Goal: Information Seeking & Learning: Learn about a topic

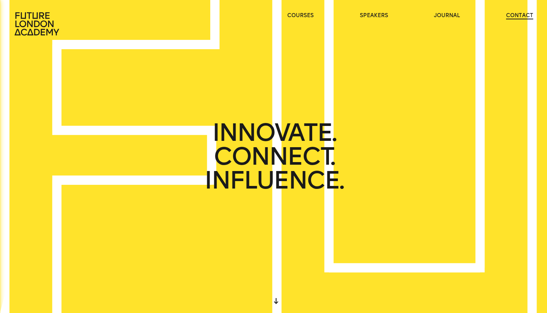
click at [524, 17] on link "contact" at bounding box center [519, 15] width 27 height 7
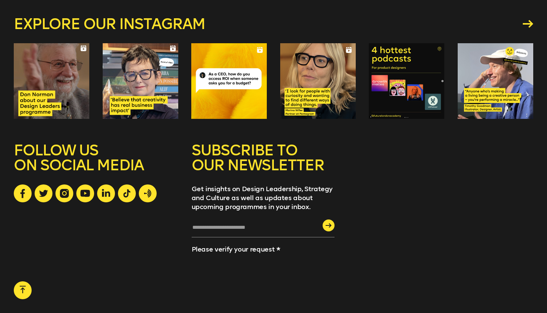
scroll to position [800, 0]
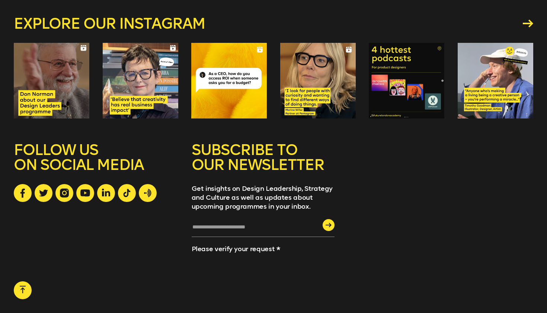
click at [431, 93] on div at bounding box center [407, 81] width 76 height 76
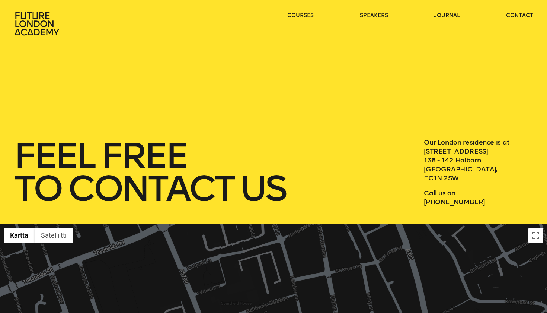
scroll to position [0, 0]
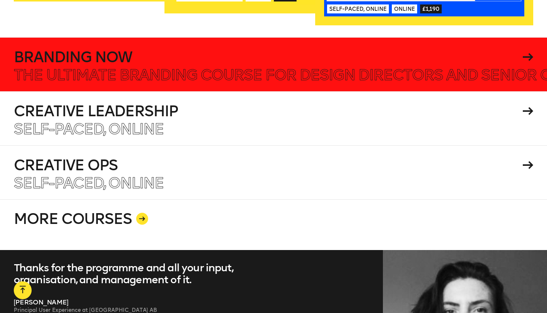
scroll to position [1339, 0]
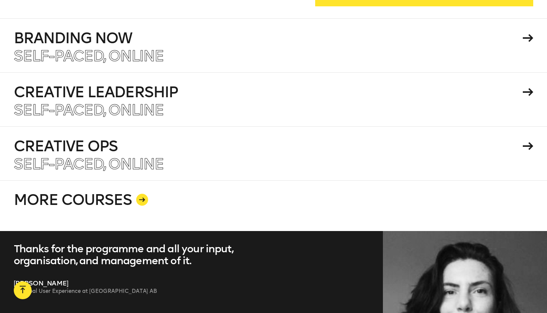
click at [139, 197] on icon at bounding box center [142, 199] width 6 height 4
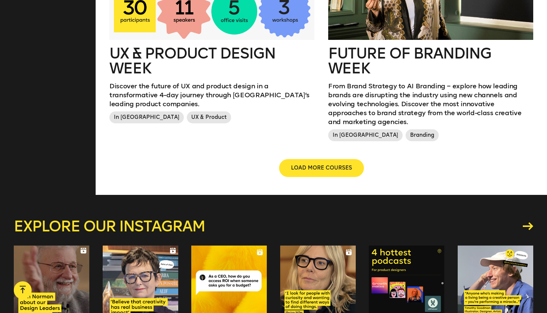
scroll to position [944, 0]
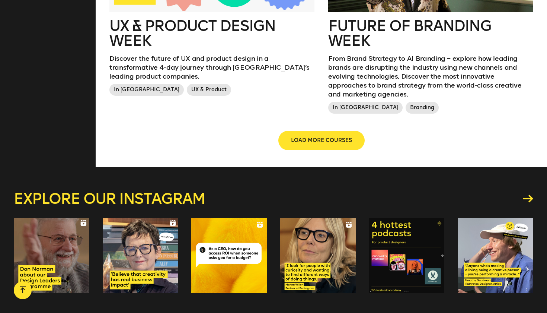
click at [318, 131] on button "LOAD MORE COURSES" at bounding box center [321, 140] width 85 height 18
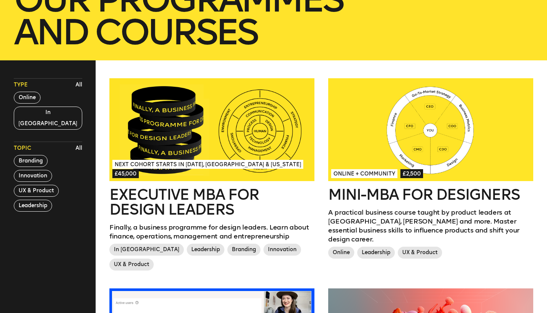
scroll to position [161, 0]
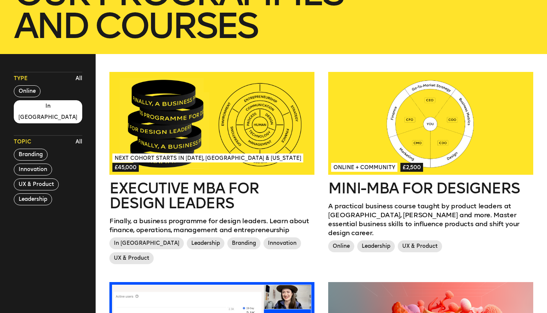
click at [41, 108] on button "In [GEOGRAPHIC_DATA]" at bounding box center [48, 111] width 68 height 23
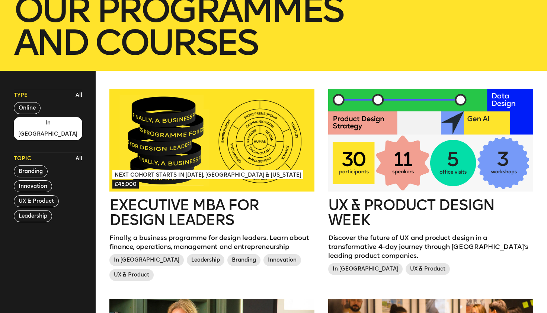
scroll to position [158, 0]
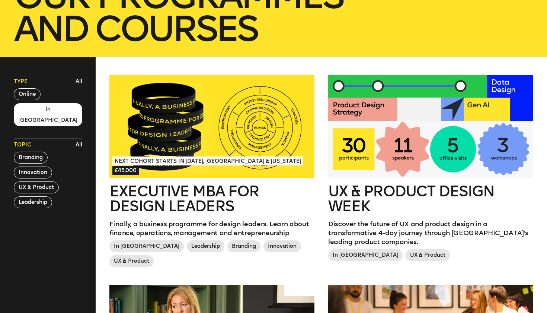
click at [180, 149] on div at bounding box center [211, 126] width 205 height 103
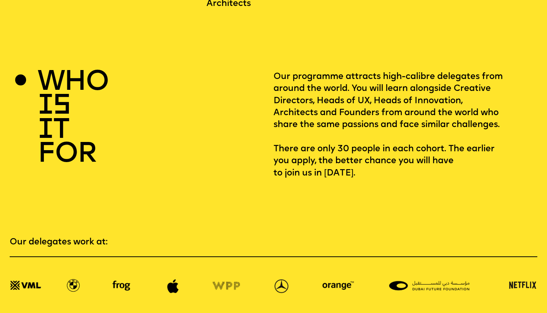
scroll to position [1067, 0]
